Goal: Transaction & Acquisition: Purchase product/service

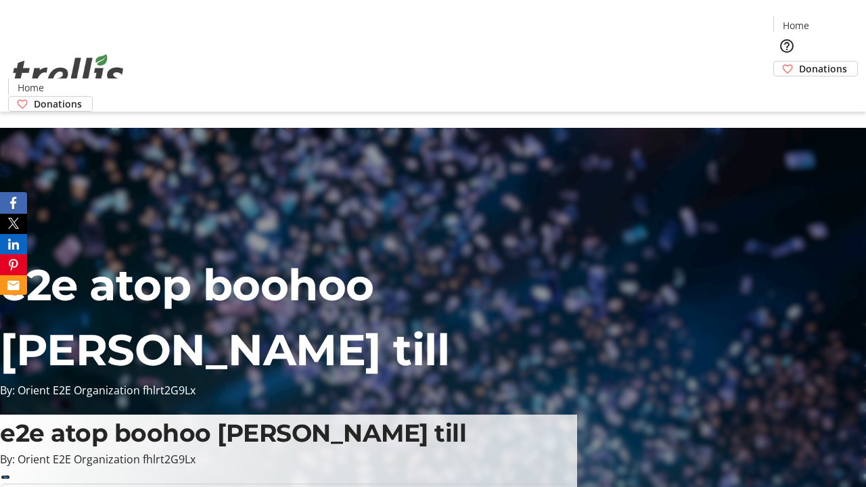
click at [799, 62] on span "Donations" at bounding box center [823, 69] width 48 height 14
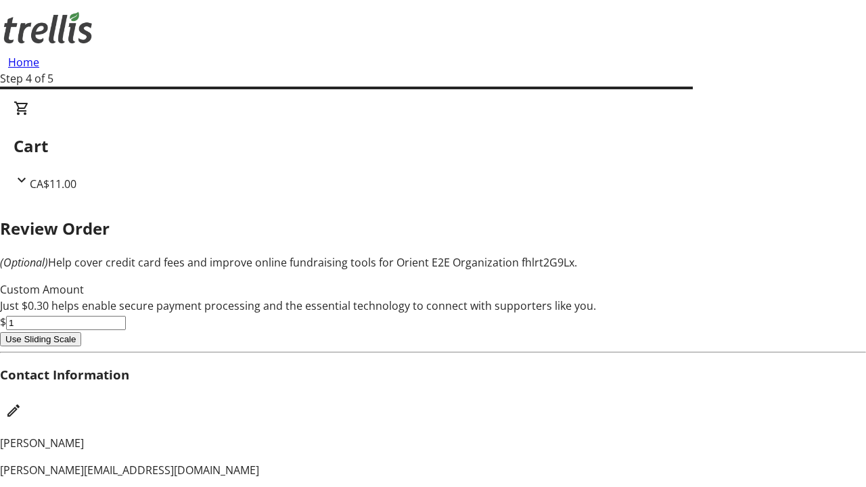
type input "0"
